Goal: Task Accomplishment & Management: Complete application form

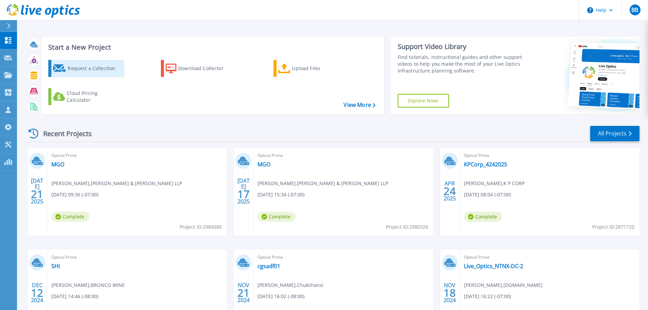
click at [101, 71] on div "Request a Collection" at bounding box center [95, 69] width 54 height 14
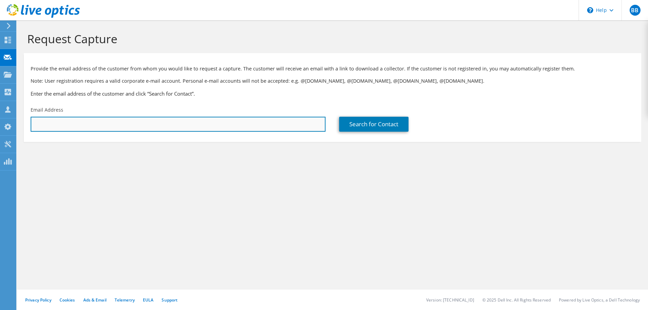
click at [245, 126] on input "text" at bounding box center [178, 124] width 295 height 15
type input "philip.torres@chukchansigold.com"
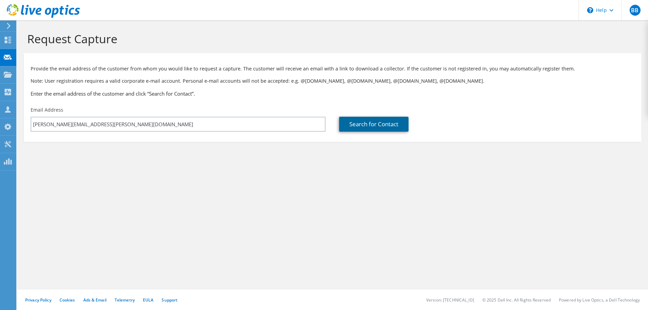
click at [369, 120] on link "Search for Contact" at bounding box center [373, 124] width 69 height 15
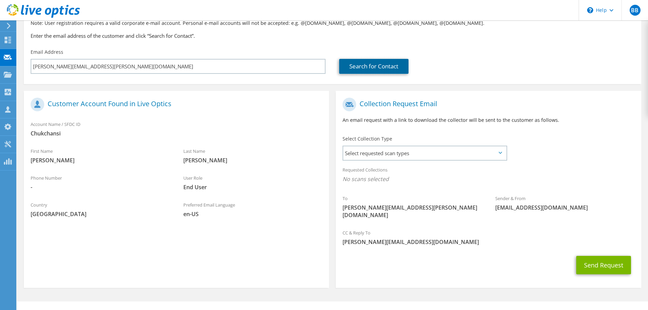
scroll to position [62, 0]
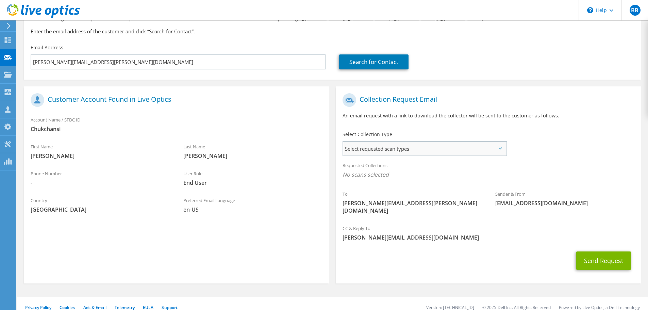
click at [395, 141] on div "Select requested scan types Server Virtualization Optical Prime AWS Nutanix SC" at bounding box center [425, 148] width 165 height 15
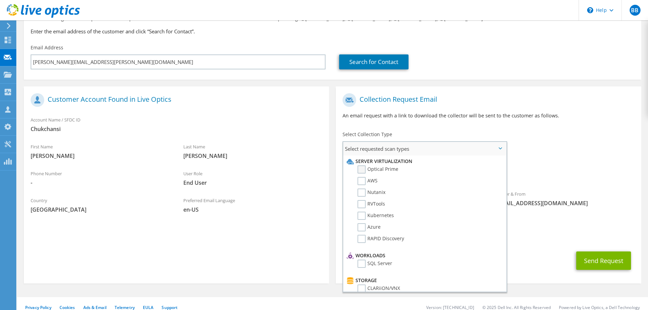
click at [386, 169] on label "Optical Prime" at bounding box center [378, 169] width 41 height 8
click at [0, 0] on input "Optical Prime" at bounding box center [0, 0] width 0 height 0
click at [497, 147] on span "Select requested scan types" at bounding box center [424, 149] width 163 height 14
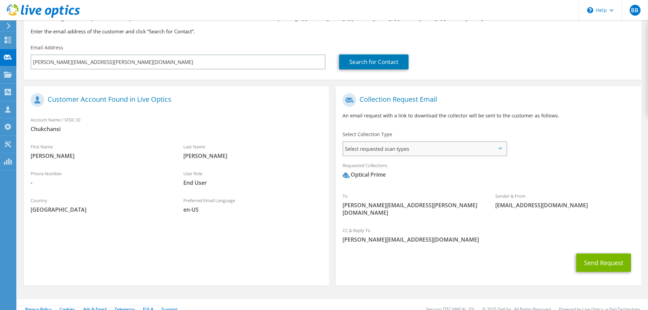
click at [486, 151] on span "Select requested scan types" at bounding box center [424, 149] width 163 height 14
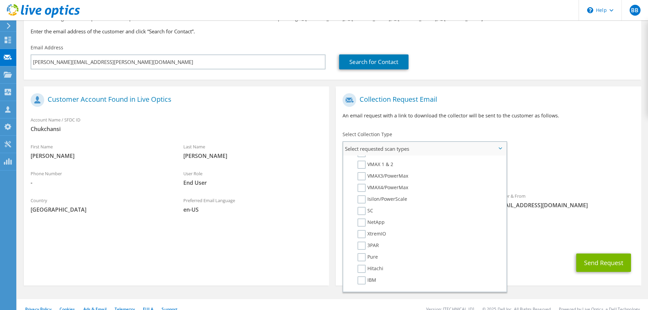
scroll to position [170, 0]
click at [360, 232] on label "3PAR" at bounding box center [368, 234] width 21 height 8
click at [0, 0] on input "3PAR" at bounding box center [0, 0] width 0 height 0
click at [496, 149] on span "Select requested scan types" at bounding box center [424, 149] width 163 height 14
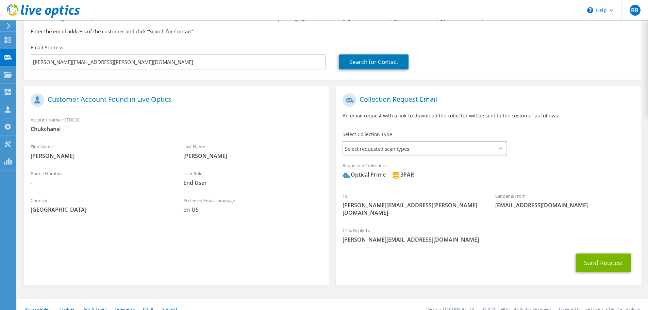
scroll to position [64, 0]
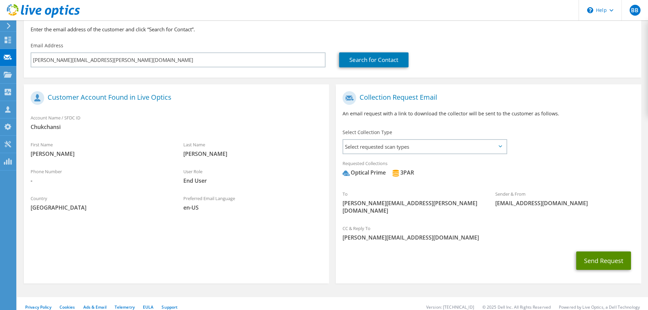
click at [590, 251] on button "Send Request" at bounding box center [603, 260] width 55 height 18
